Goal: Task Accomplishment & Management: Manage account settings

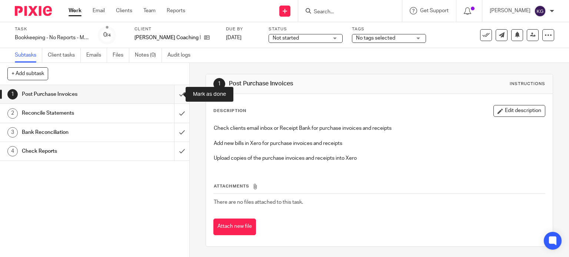
click at [171, 93] on input "submit" at bounding box center [94, 94] width 189 height 19
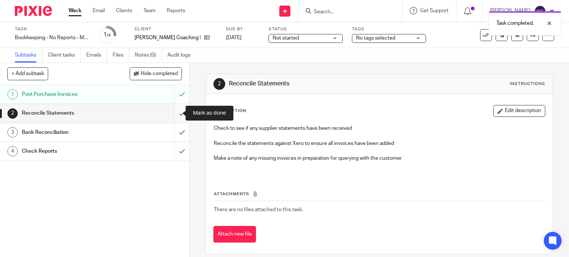
click at [174, 113] on input "submit" at bounding box center [94, 113] width 189 height 19
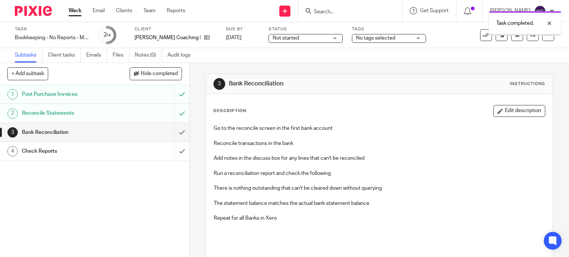
click at [292, 37] on span "Not started" at bounding box center [286, 38] width 26 height 5
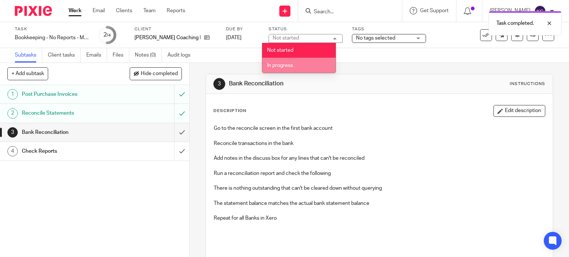
click at [288, 68] on li "In progress" at bounding box center [298, 65] width 73 height 15
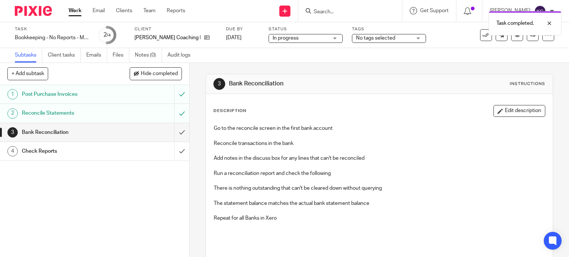
click at [368, 36] on span "No tags selected" at bounding box center [375, 38] width 39 height 5
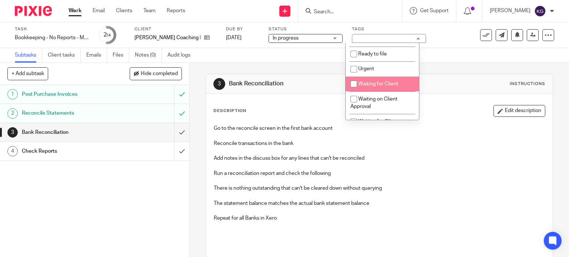
scroll to position [259, 0]
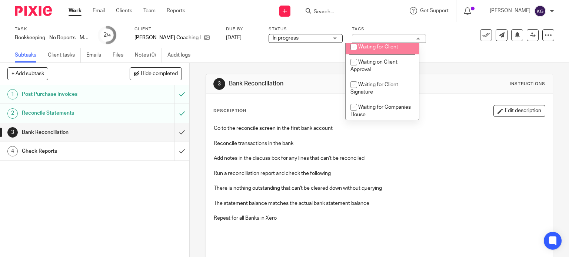
click at [393, 53] on li "Waiting for Client" at bounding box center [381, 47] width 73 height 15
checkbox input "true"
click at [435, 46] on div "Task Bookkeeping - No Reports - Monthly Save Bookkeeping - No Reports - Monthly…" at bounding box center [284, 35] width 569 height 26
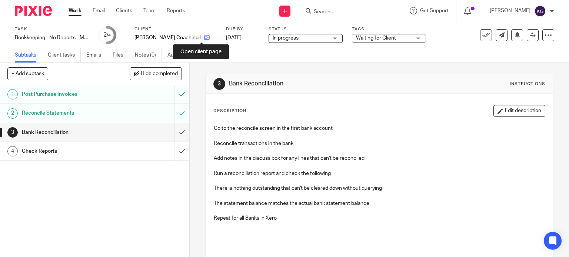
click at [204, 40] on icon at bounding box center [207, 38] width 6 height 6
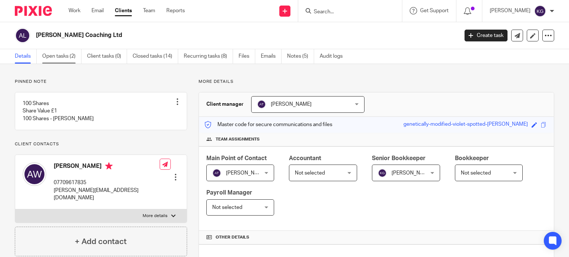
click at [71, 57] on link "Open tasks (2)" at bounding box center [61, 56] width 39 height 14
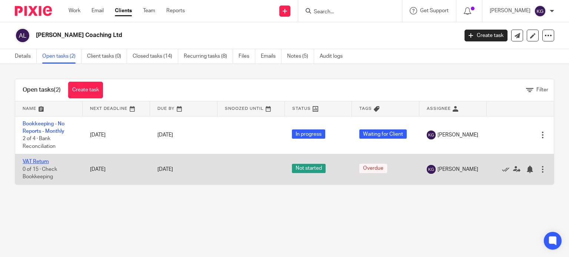
click at [44, 163] on link "VAT Return" at bounding box center [36, 161] width 26 height 5
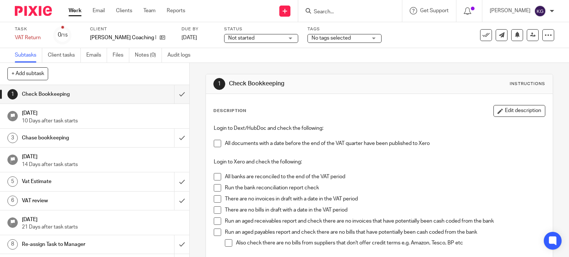
click at [243, 37] on span "Not started" at bounding box center [241, 38] width 26 height 5
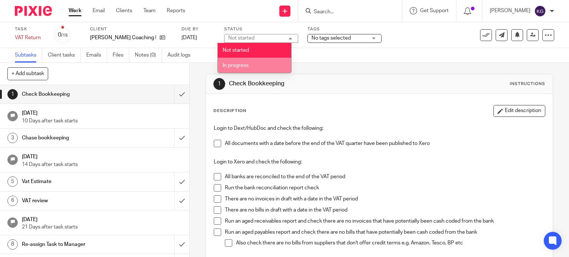
click at [247, 64] on span "In progress" at bounding box center [236, 65] width 26 height 5
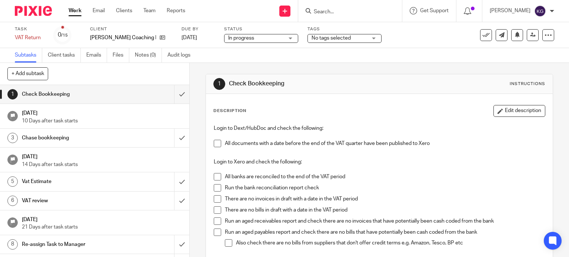
click at [323, 41] on span "No tags selected" at bounding box center [339, 38] width 56 height 8
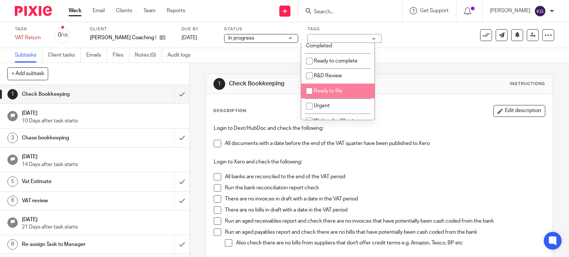
scroll to position [222, 0]
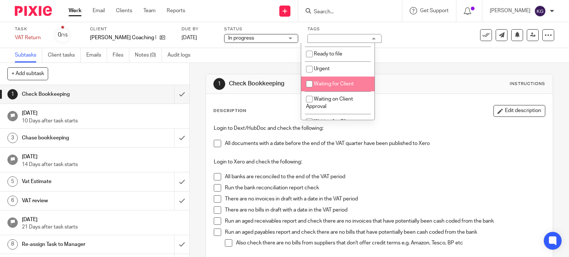
click at [312, 87] on input "checkbox" at bounding box center [309, 84] width 14 height 14
checkbox input "true"
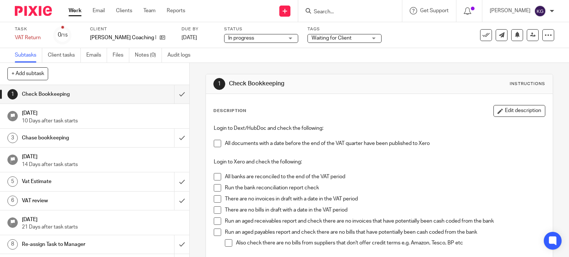
click at [413, 74] on div "1 Check Bookkeeping Instructions" at bounding box center [379, 84] width 347 height 20
click at [514, 37] on icon at bounding box center [517, 35] width 6 height 6
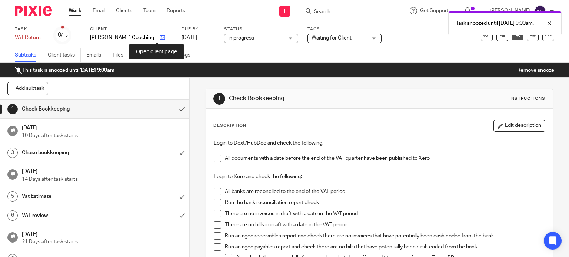
click at [160, 37] on icon at bounding box center [163, 38] width 6 height 6
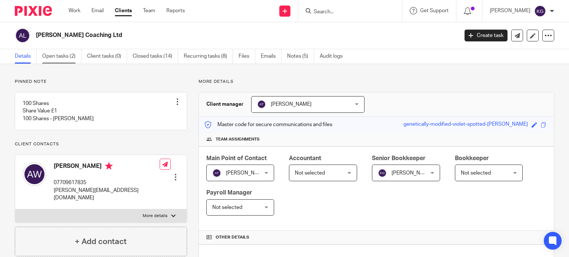
click at [49, 54] on link "Open tasks (2)" at bounding box center [61, 56] width 39 height 14
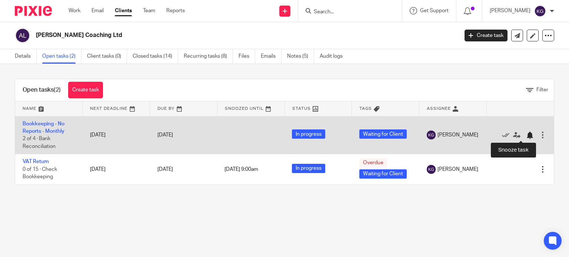
click at [526, 134] on div at bounding box center [529, 135] width 7 height 7
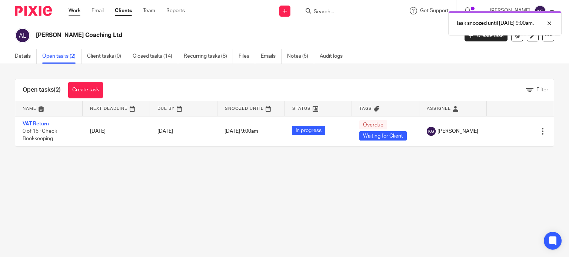
click at [80, 11] on link "Work" at bounding box center [74, 10] width 12 height 7
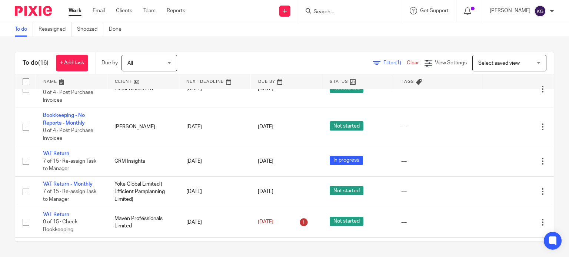
scroll to position [445, 0]
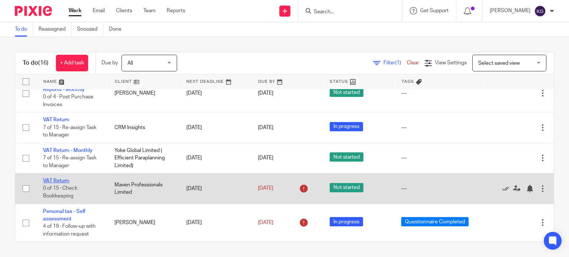
click at [53, 181] on link "VAT Return" at bounding box center [56, 180] width 26 height 5
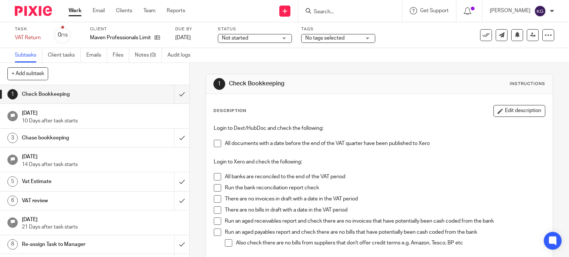
click at [225, 38] on span "Not started" at bounding box center [235, 38] width 26 height 5
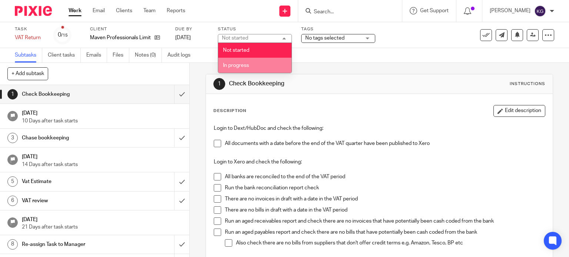
click at [244, 67] on span "In progress" at bounding box center [236, 65] width 26 height 5
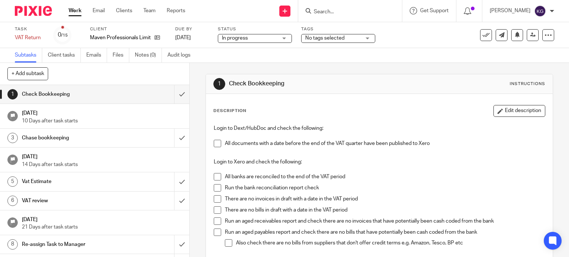
click at [357, 39] on span "No tags selected" at bounding box center [333, 38] width 56 height 8
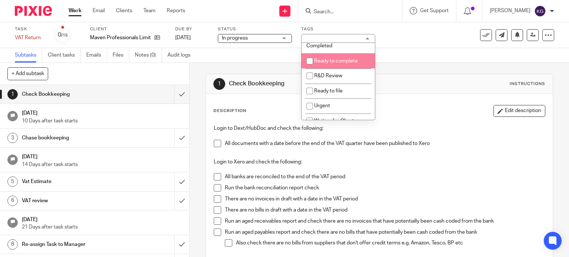
scroll to position [222, 0]
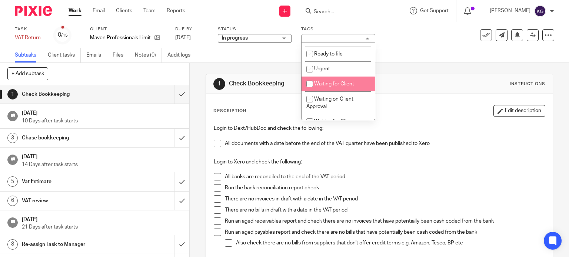
click at [352, 91] on li "Waiting for Client" at bounding box center [337, 84] width 73 height 15
checkbox input "true"
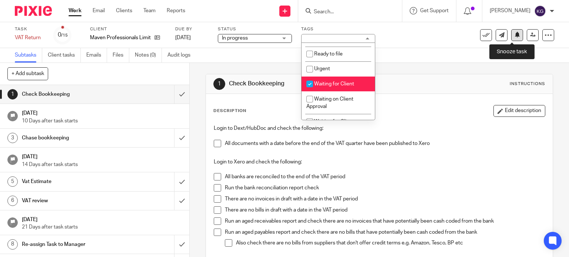
click at [514, 35] on button at bounding box center [517, 35] width 12 height 12
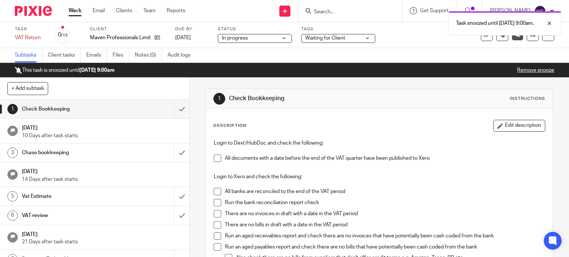
click at [77, 12] on link "Work" at bounding box center [74, 10] width 13 height 7
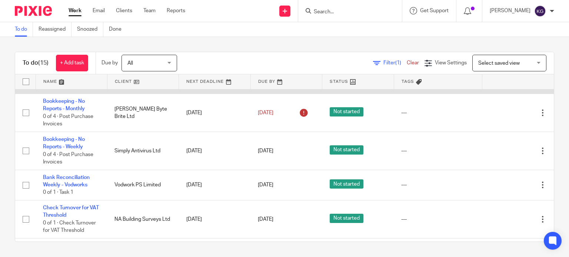
scroll to position [37, 0]
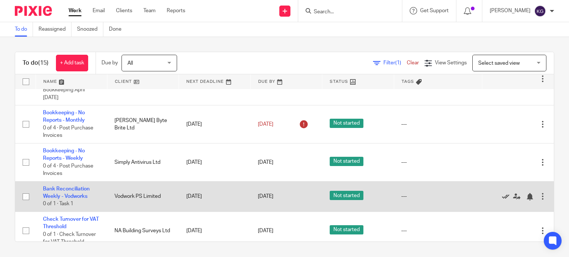
click at [502, 195] on icon at bounding box center [505, 196] width 7 height 7
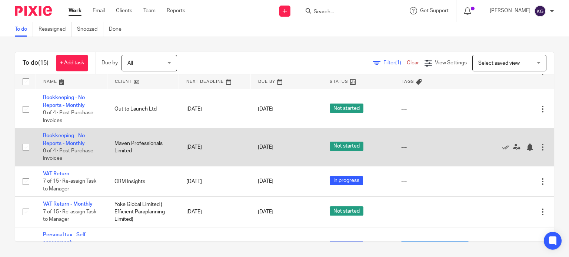
scroll to position [384, 0]
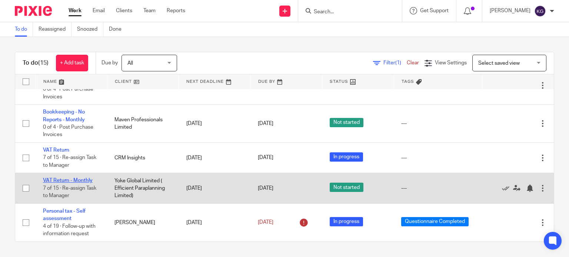
click at [88, 179] on link "VAT Return - Monthly" at bounding box center [68, 180] width 50 height 5
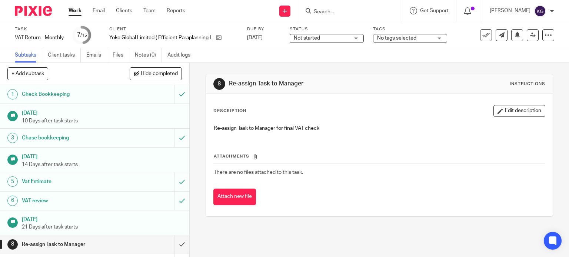
click at [330, 39] on span "Not started" at bounding box center [322, 38] width 56 height 8
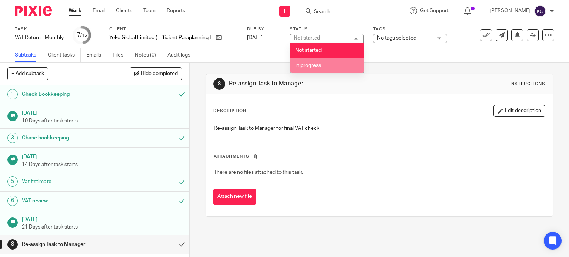
click at [320, 63] on span "In progress" at bounding box center [308, 65] width 26 height 5
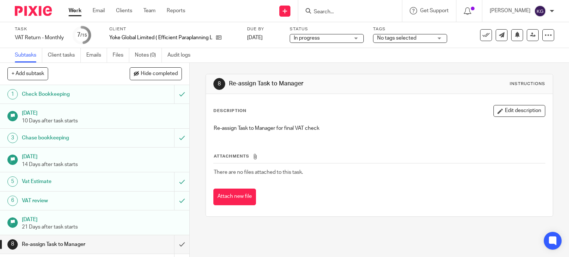
click at [77, 11] on link "Work" at bounding box center [74, 10] width 13 height 7
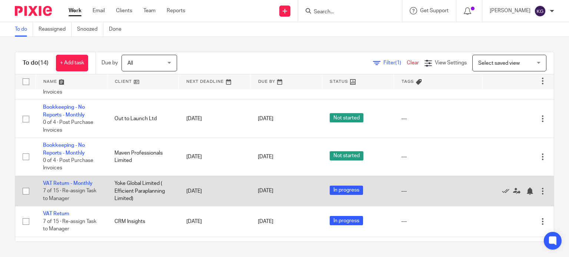
scroll to position [310, 0]
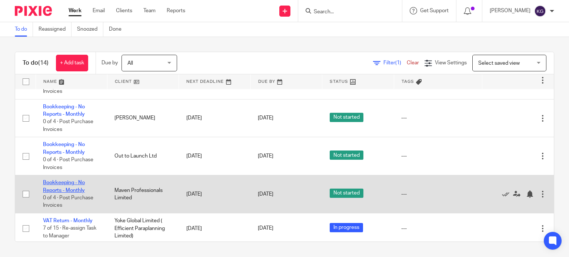
click at [70, 186] on link "Bookkeeping - No Reports - Monthly" at bounding box center [64, 186] width 42 height 13
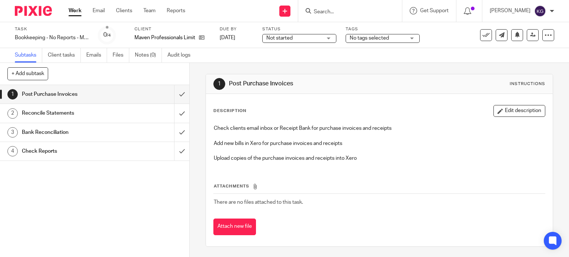
click at [287, 36] on span "Not started" at bounding box center [279, 38] width 26 height 5
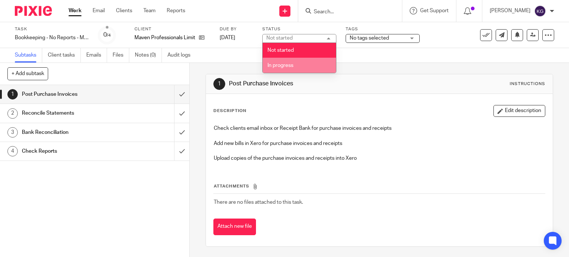
click at [286, 61] on li "In progress" at bounding box center [299, 65] width 73 height 15
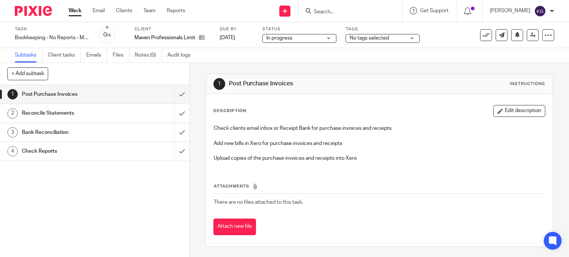
click at [374, 36] on span "No tags selected" at bounding box center [369, 38] width 39 height 5
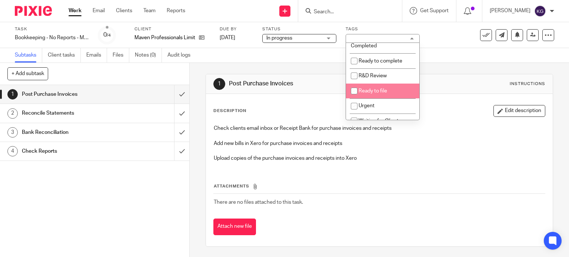
scroll to position [222, 0]
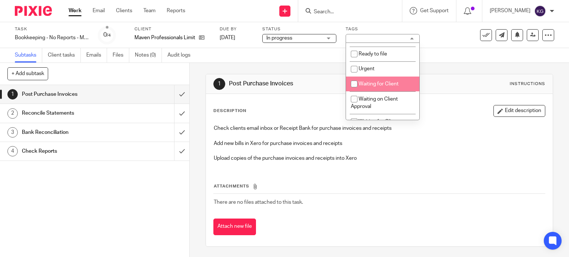
click at [383, 91] on li "Waiting for Client" at bounding box center [382, 84] width 73 height 15
checkbox input "true"
click at [440, 70] on div "1 Post Purchase Invoices Instructions Description Edit description Check client…" at bounding box center [379, 160] width 348 height 195
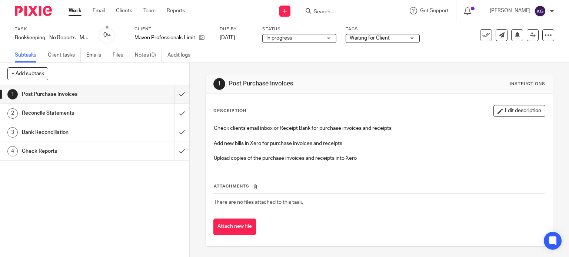
click at [74, 11] on link "Work" at bounding box center [74, 10] width 13 height 7
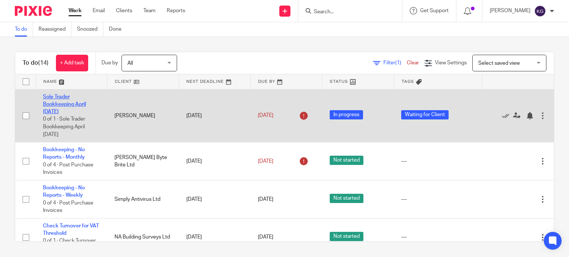
click at [69, 99] on link "Sole Trader Bookkeeping April [DATE]" at bounding box center [64, 104] width 43 height 20
